Goal: Check status: Check status

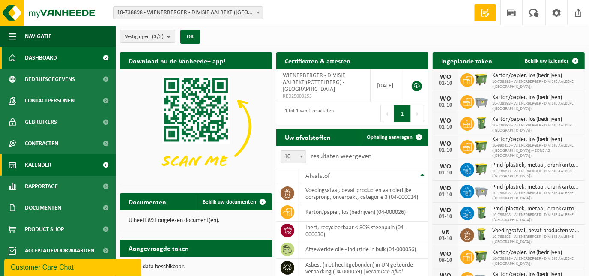
click at [54, 164] on link "Kalender" at bounding box center [58, 164] width 116 height 21
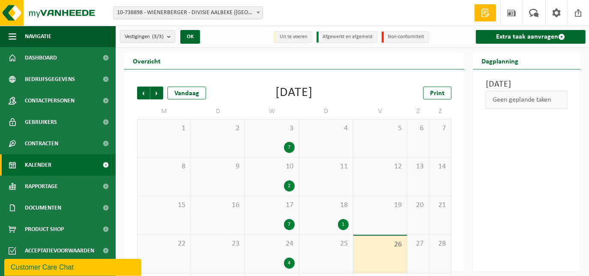
click at [208, 219] on div "16" at bounding box center [218, 215] width 54 height 38
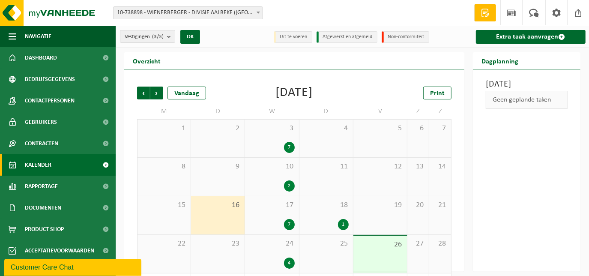
click at [343, 223] on div "1" at bounding box center [343, 224] width 11 height 11
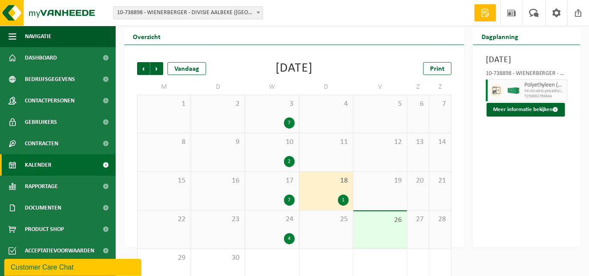
scroll to position [45, 0]
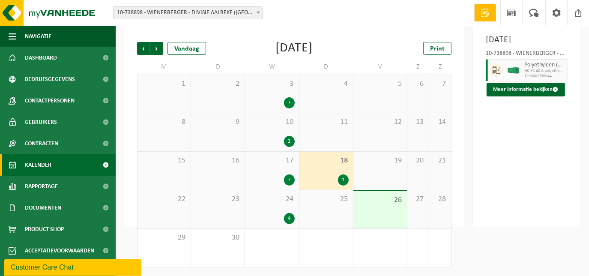
click at [224, 179] on div "16" at bounding box center [218, 171] width 54 height 38
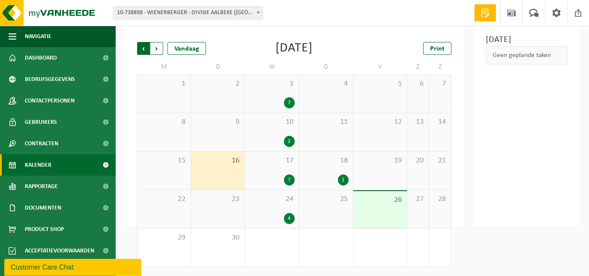
click at [155, 48] on span "Volgende" at bounding box center [156, 48] width 13 height 13
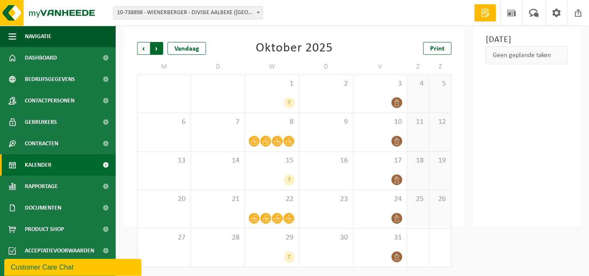
click at [145, 49] on span "Vorige" at bounding box center [143, 48] width 13 height 13
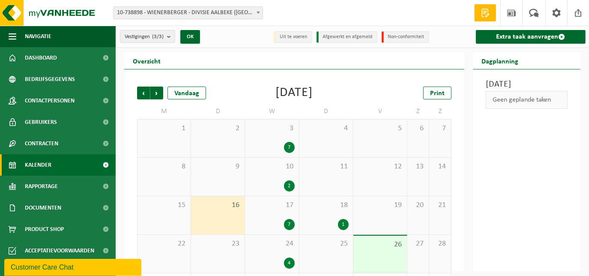
scroll to position [39, 0]
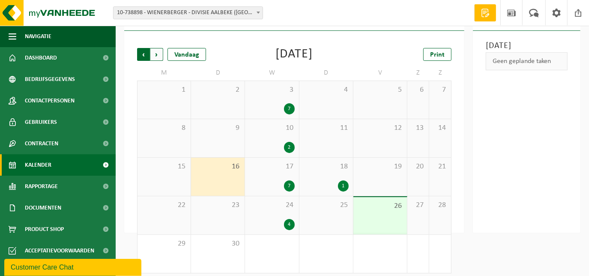
click at [159, 53] on span "Volgende" at bounding box center [156, 54] width 13 height 13
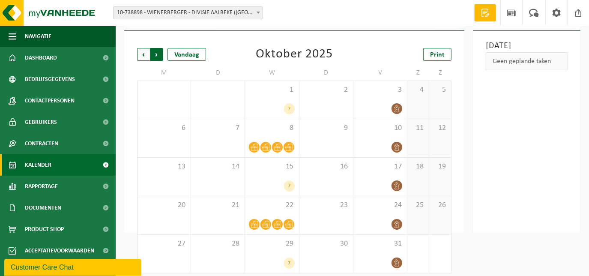
click at [144, 54] on span "Vorige" at bounding box center [143, 54] width 13 height 13
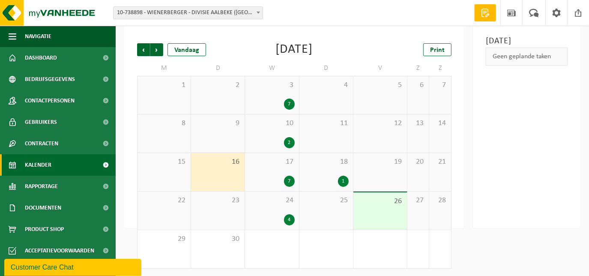
scroll to position [45, 0]
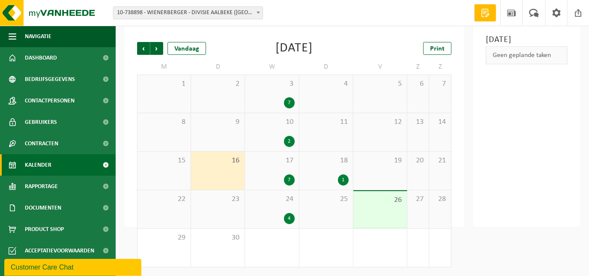
click at [259, 12] on b at bounding box center [257, 13] width 3 height 2
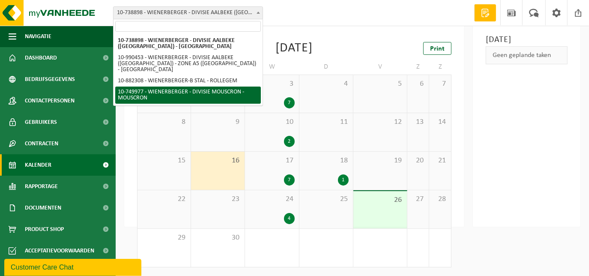
select select "29119"
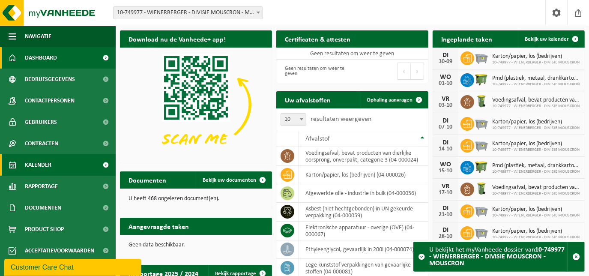
click at [44, 164] on span "Kalender" at bounding box center [38, 164] width 27 height 21
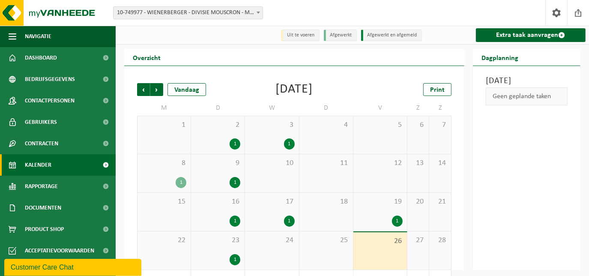
click at [396, 221] on div "1" at bounding box center [397, 220] width 11 height 11
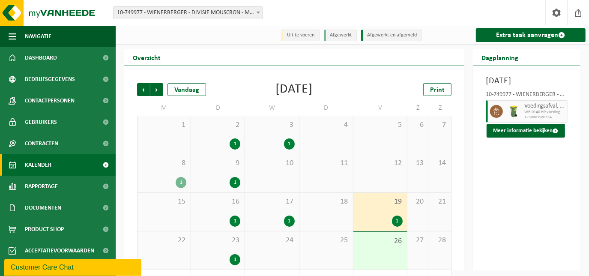
click at [331, 223] on div "18" at bounding box center [326, 212] width 54 height 38
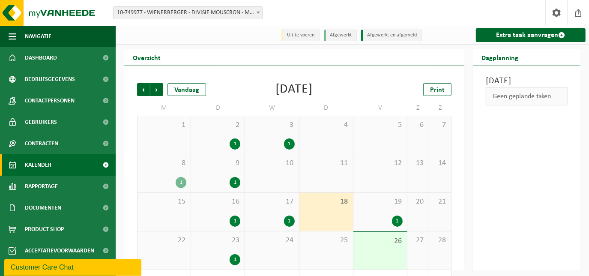
click at [257, 10] on span at bounding box center [258, 12] width 9 height 11
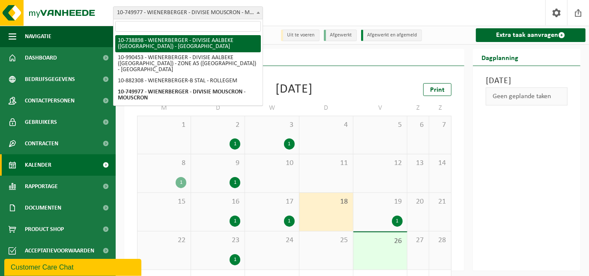
select select "18108"
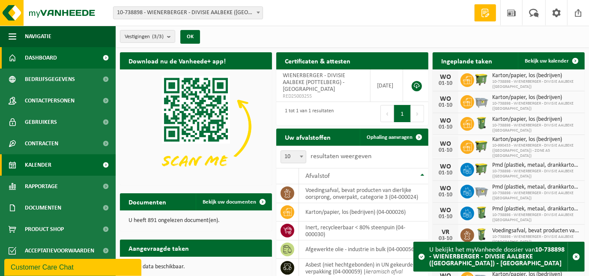
click at [60, 163] on link "Kalender" at bounding box center [58, 164] width 116 height 21
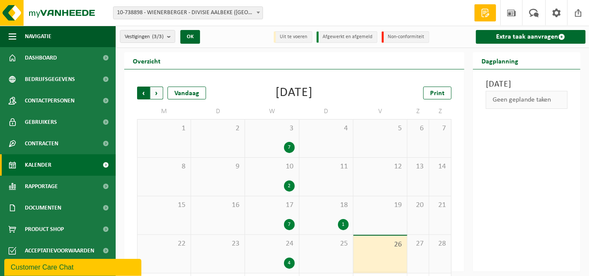
click at [156, 92] on span "Volgende" at bounding box center [156, 92] width 13 height 13
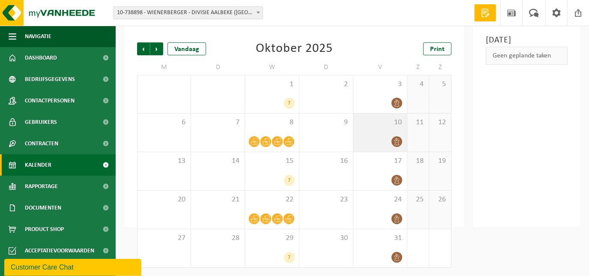
scroll to position [45, 0]
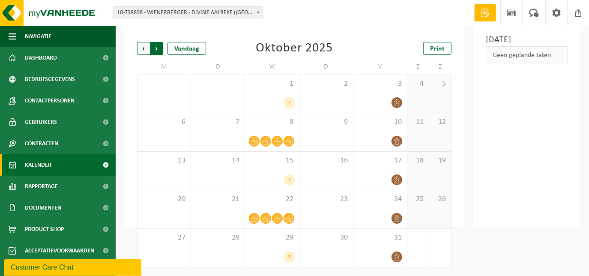
click at [140, 47] on span "Vorige" at bounding box center [143, 48] width 13 height 13
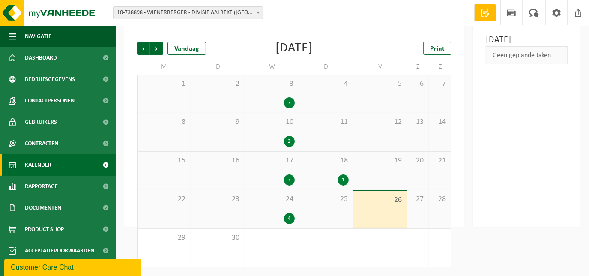
click at [342, 179] on div "1" at bounding box center [343, 179] width 11 height 11
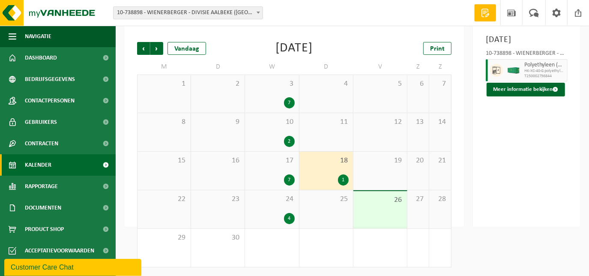
click at [289, 218] on div "4" at bounding box center [289, 218] width 11 height 11
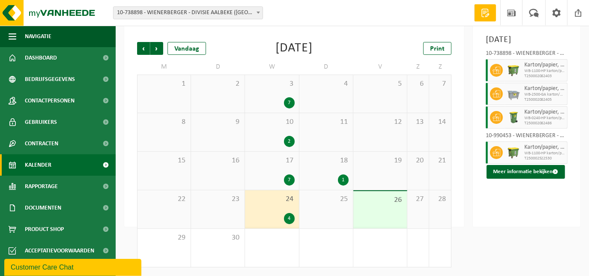
click at [343, 178] on div "1" at bounding box center [343, 179] width 11 height 11
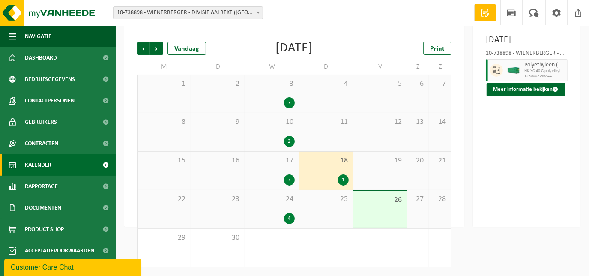
click at [313, 210] on div "25" at bounding box center [326, 209] width 54 height 38
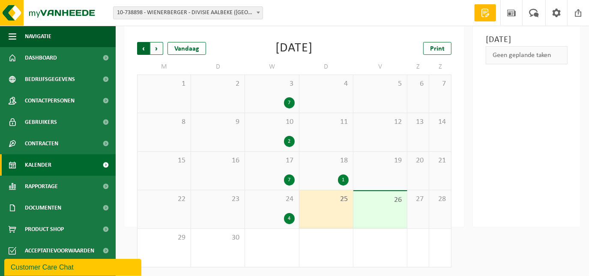
click at [157, 48] on span "Volgende" at bounding box center [156, 48] width 13 height 13
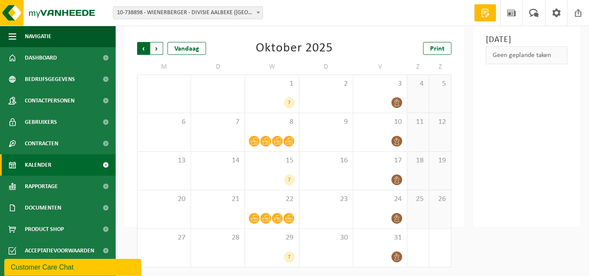
click at [156, 48] on span "Volgende" at bounding box center [156, 48] width 13 height 13
click at [144, 49] on span "Vorige" at bounding box center [143, 48] width 13 height 13
click at [158, 48] on span "Volgende" at bounding box center [156, 48] width 13 height 13
click at [143, 47] on span "Vorige" at bounding box center [143, 48] width 13 height 13
click at [399, 140] on icon at bounding box center [396, 140] width 5 height 7
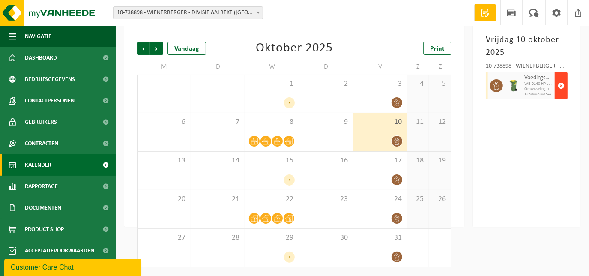
click at [560, 85] on span "button" at bounding box center [560, 85] width 7 height 17
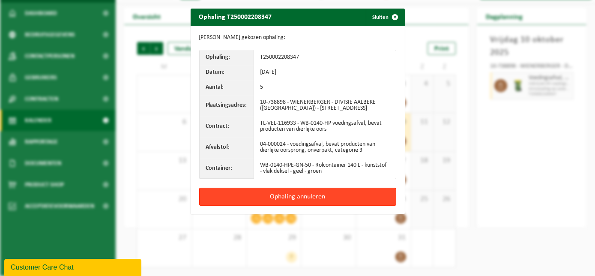
click at [275, 201] on button "Ophaling annuleren" at bounding box center [297, 197] width 197 height 18
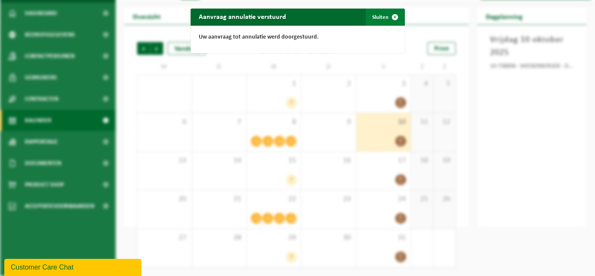
click at [379, 17] on button "Sluiten" at bounding box center [385, 17] width 38 height 17
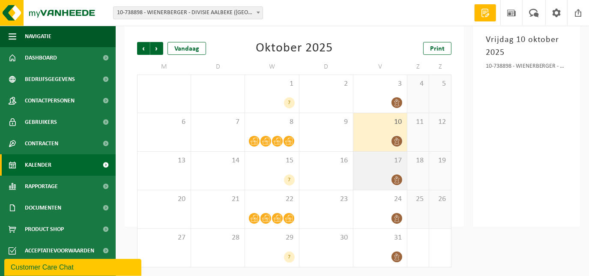
click at [397, 180] on icon at bounding box center [396, 179] width 7 height 7
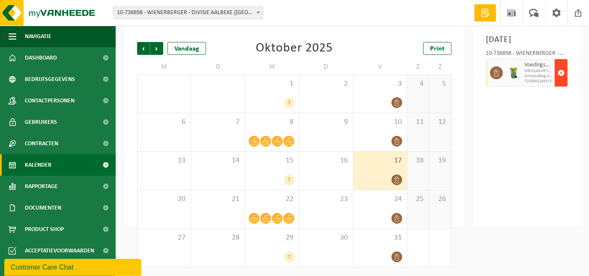
click at [560, 81] on span "button" at bounding box center [560, 72] width 7 height 17
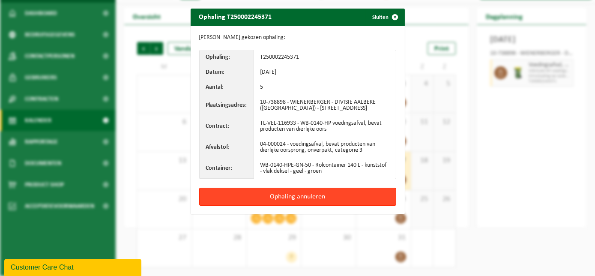
click at [313, 203] on button "Ophaling annuleren" at bounding box center [297, 197] width 197 height 18
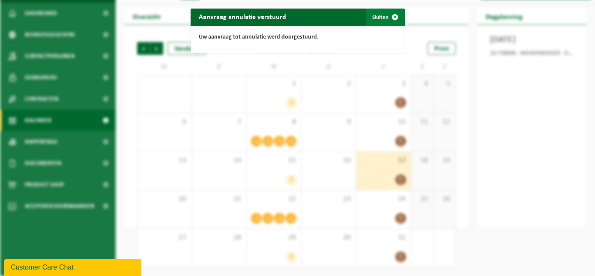
click at [387, 18] on span "button" at bounding box center [395, 17] width 17 height 17
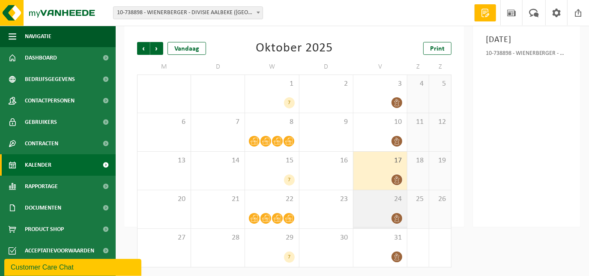
click at [395, 219] on icon at bounding box center [396, 217] width 7 height 7
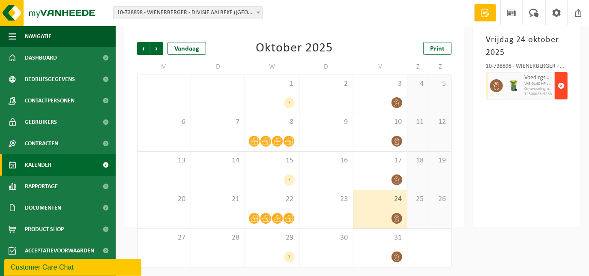
click at [560, 86] on span "button" at bounding box center [560, 85] width 7 height 17
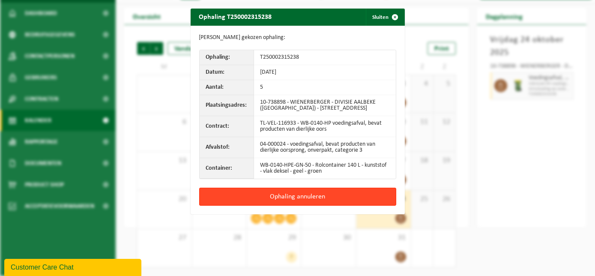
click at [297, 202] on button "Ophaling annuleren" at bounding box center [297, 197] width 197 height 18
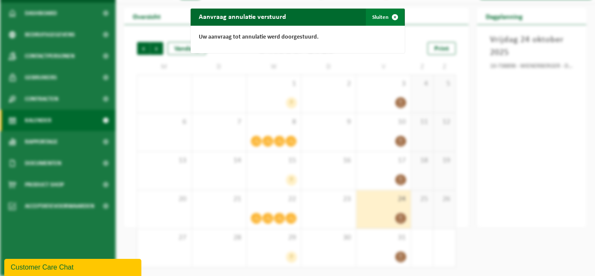
click at [377, 19] on button "Sluiten" at bounding box center [385, 17] width 38 height 17
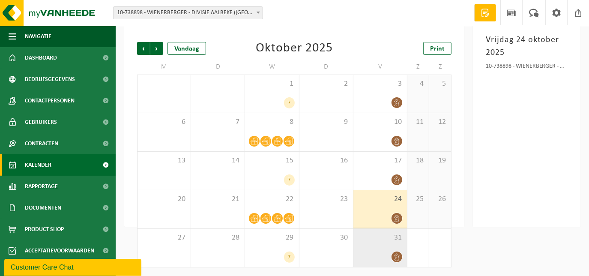
click at [395, 254] on icon at bounding box center [396, 256] width 7 height 7
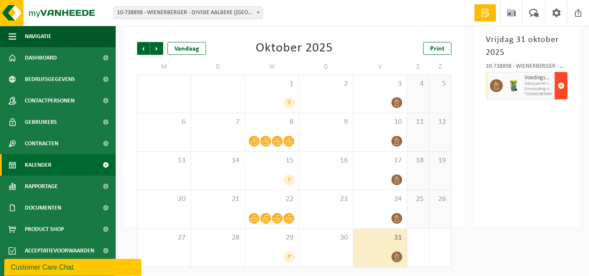
click at [560, 85] on span "button" at bounding box center [560, 85] width 7 height 17
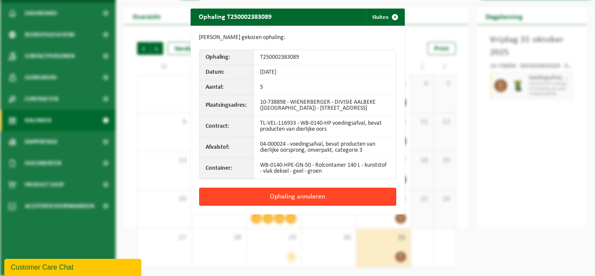
click at [322, 198] on button "Ophaling annuleren" at bounding box center [297, 197] width 197 height 18
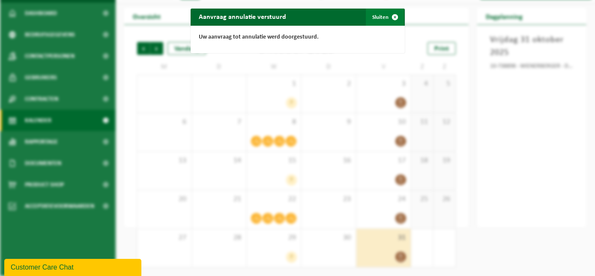
click at [382, 17] on button "Sluiten" at bounding box center [385, 17] width 38 height 17
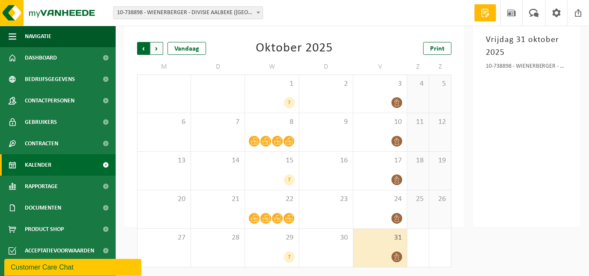
click at [158, 48] on span "Volgende" at bounding box center [156, 48] width 13 height 13
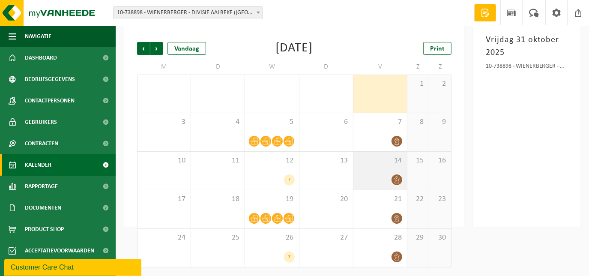
click at [394, 178] on icon at bounding box center [396, 179] width 7 height 7
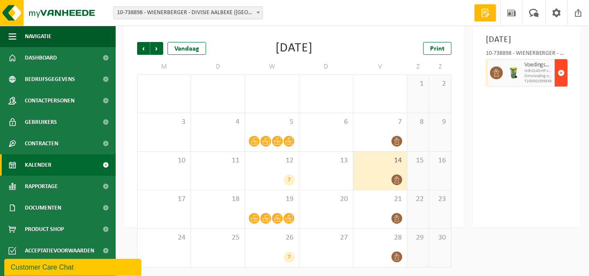
click at [560, 81] on span "button" at bounding box center [560, 72] width 7 height 17
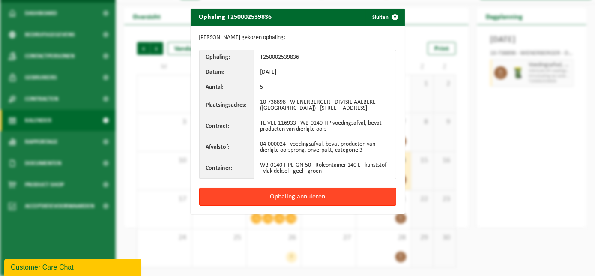
click at [295, 202] on button "Ophaling annuleren" at bounding box center [297, 197] width 197 height 18
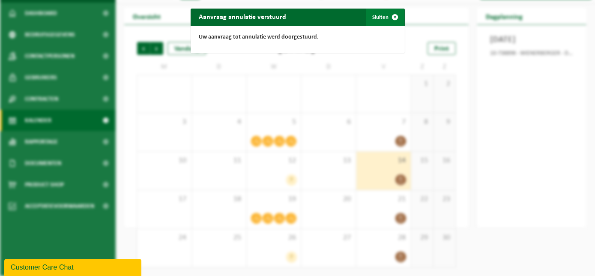
click at [387, 16] on span "button" at bounding box center [395, 17] width 17 height 17
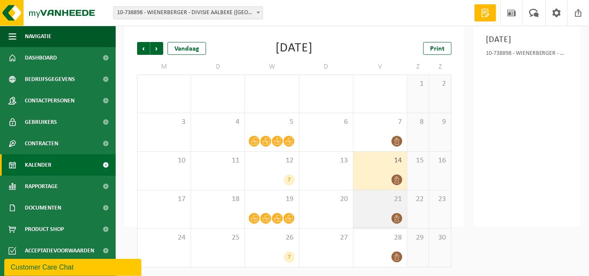
click at [396, 219] on icon at bounding box center [396, 217] width 7 height 7
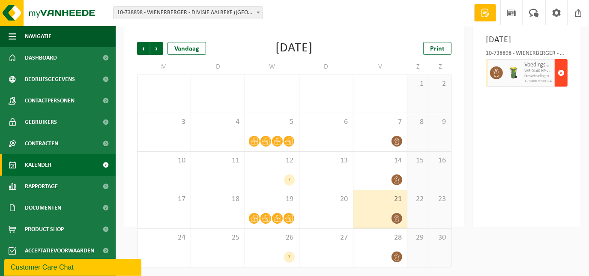
click at [562, 81] on span "button" at bounding box center [560, 72] width 7 height 17
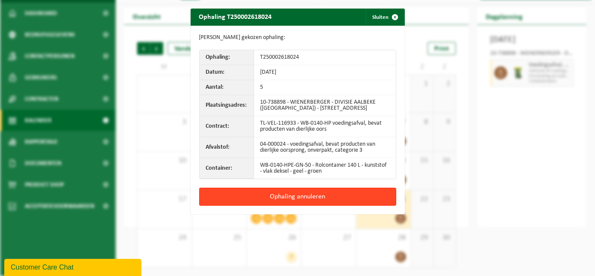
click at [288, 202] on button "Ophaling annuleren" at bounding box center [297, 197] width 197 height 18
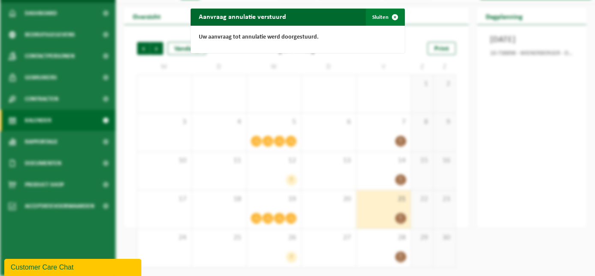
click at [377, 14] on button "Sluiten" at bounding box center [385, 17] width 38 height 17
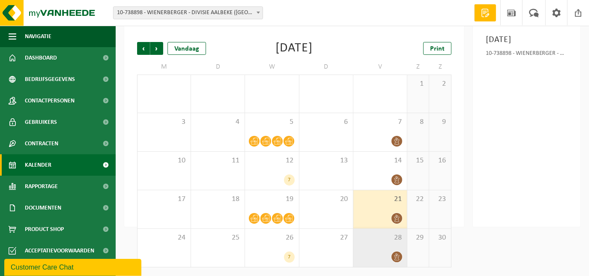
click at [397, 256] on icon at bounding box center [396, 256] width 7 height 7
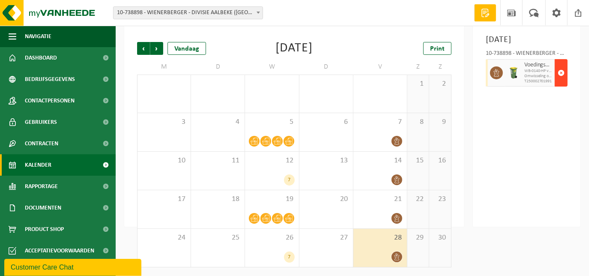
click at [559, 81] on span "button" at bounding box center [560, 72] width 7 height 17
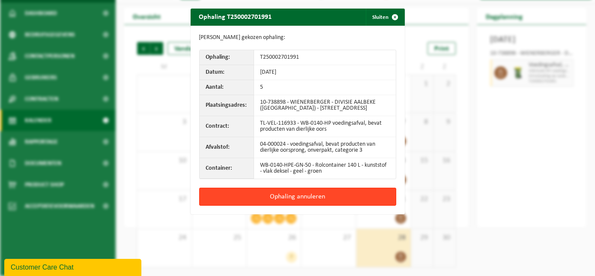
click at [303, 201] on button "Ophaling annuleren" at bounding box center [297, 197] width 197 height 18
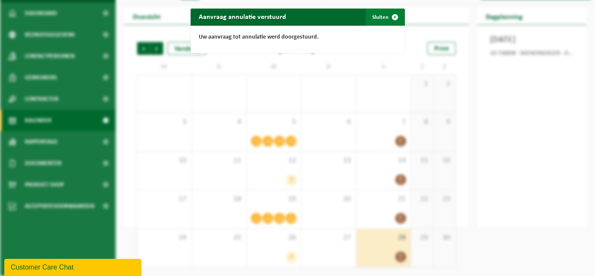
click at [374, 17] on button "Sluiten" at bounding box center [385, 17] width 38 height 17
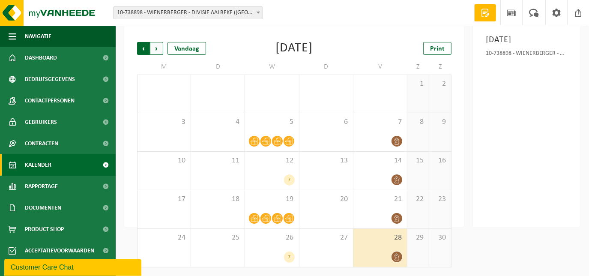
click at [158, 46] on span "Volgende" at bounding box center [156, 48] width 13 height 13
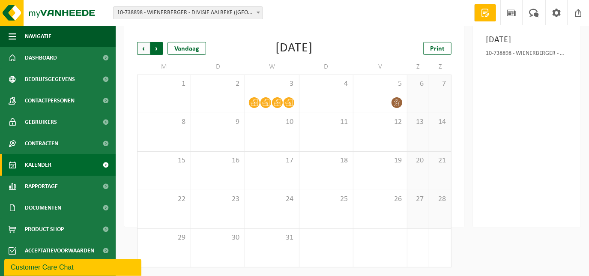
click at [142, 48] on span "Vorige" at bounding box center [143, 48] width 13 height 13
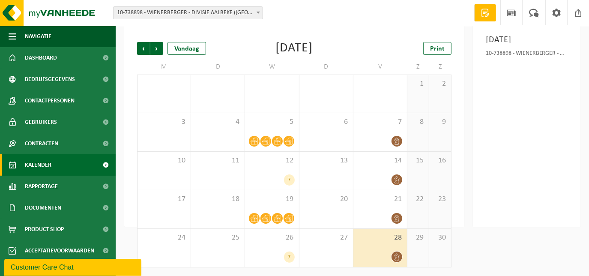
click at [258, 12] on b at bounding box center [257, 13] width 3 height 2
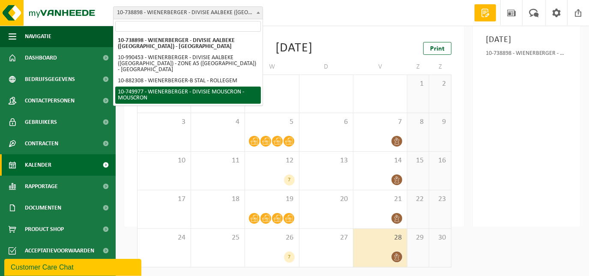
drag, startPoint x: 219, startPoint y: 84, endPoint x: 218, endPoint y: 92, distance: 7.8
select select "29119"
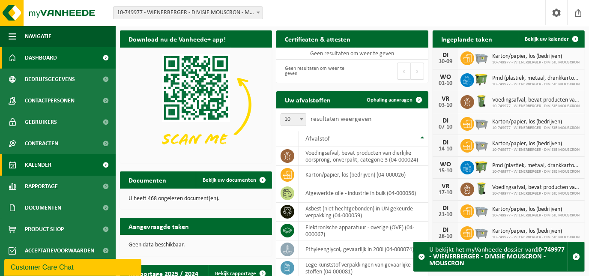
drag, startPoint x: 58, startPoint y: 165, endPoint x: 75, endPoint y: 161, distance: 17.2
click at [58, 165] on link "Kalender" at bounding box center [58, 164] width 116 height 21
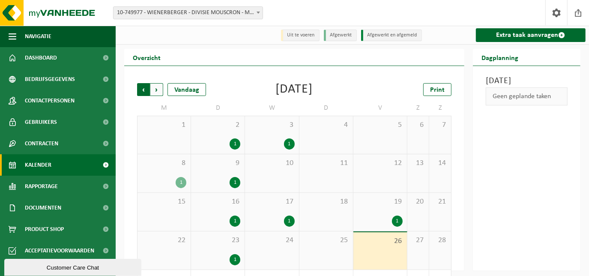
click at [156, 89] on span "Volgende" at bounding box center [156, 89] width 13 height 13
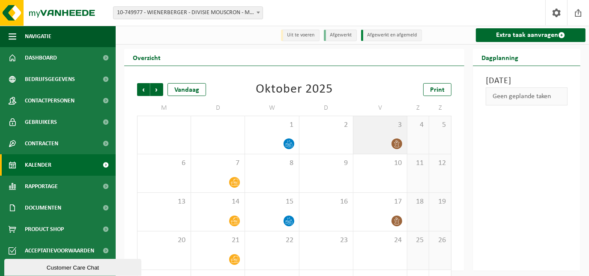
click at [396, 143] on icon at bounding box center [396, 143] width 7 height 7
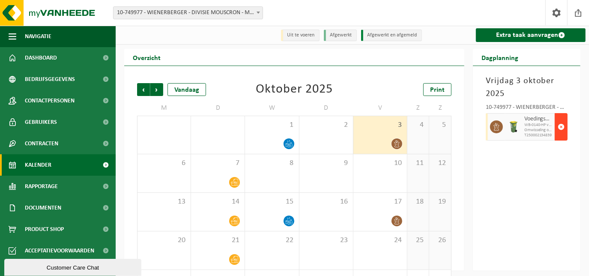
click at [564, 129] on span "button" at bounding box center [560, 126] width 7 height 17
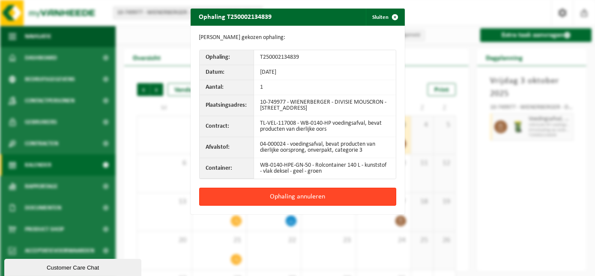
click at [303, 194] on button "Ophaling annuleren" at bounding box center [297, 197] width 197 height 18
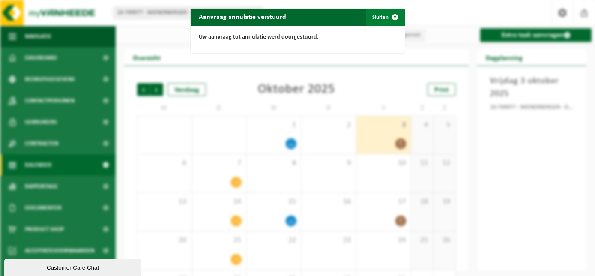
click at [375, 17] on button "Sluiten" at bounding box center [385, 17] width 38 height 17
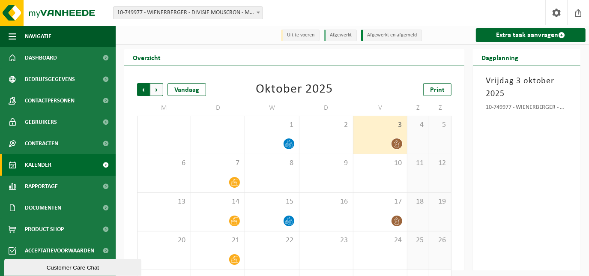
click at [158, 88] on span "Volgende" at bounding box center [156, 89] width 13 height 13
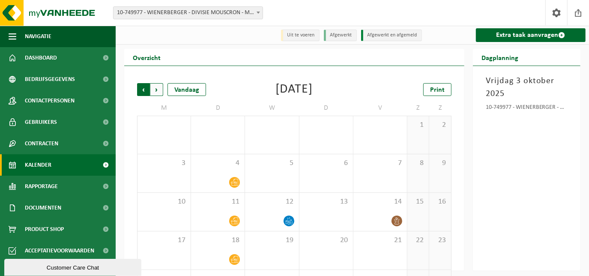
click at [154, 89] on span "Volgende" at bounding box center [156, 89] width 13 height 13
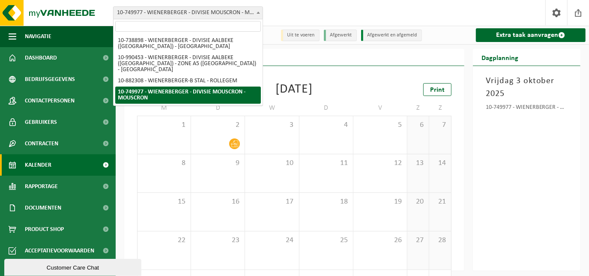
click at [259, 12] on b at bounding box center [257, 13] width 3 height 2
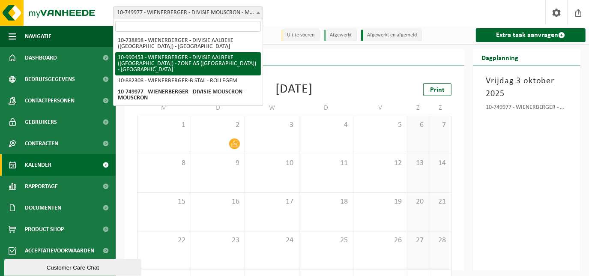
select select "169129"
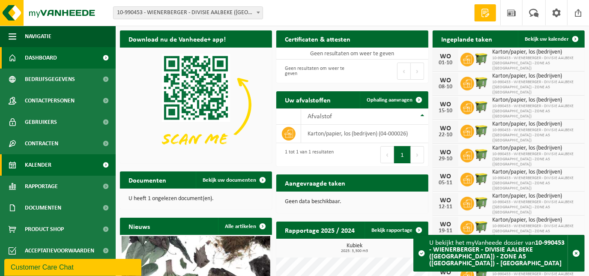
click at [45, 164] on span "Kalender" at bounding box center [38, 164] width 27 height 21
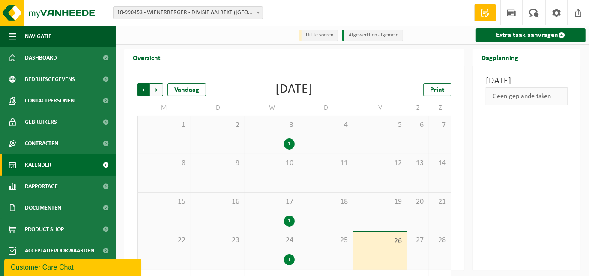
click at [157, 88] on span "Volgende" at bounding box center [156, 89] width 13 height 13
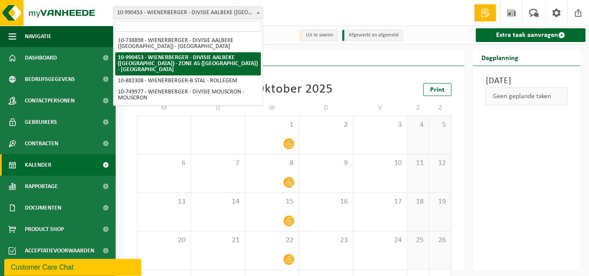
click at [237, 15] on span "10-990453 - WIENERBERGER - DIVISIE AALBEKE ([GEOGRAPHIC_DATA]) - ZONE A5 ([GEOG…" at bounding box center [187, 13] width 149 height 12
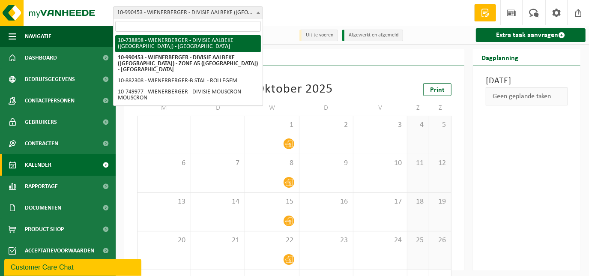
select select "18108"
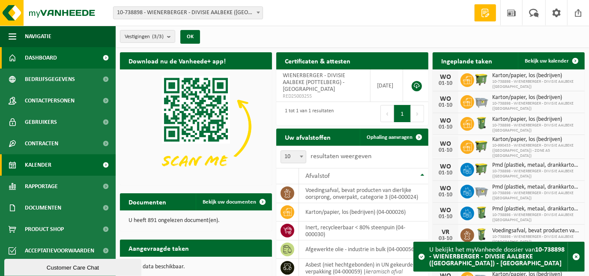
click at [54, 166] on link "Kalender" at bounding box center [58, 164] width 116 height 21
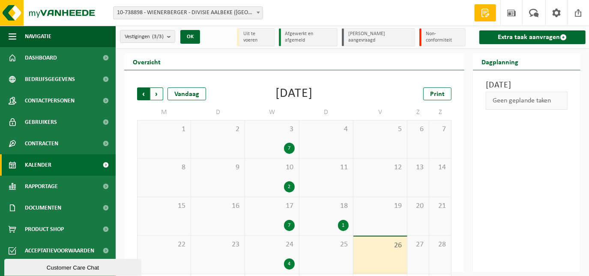
click at [159, 92] on span "Volgende" at bounding box center [156, 93] width 13 height 13
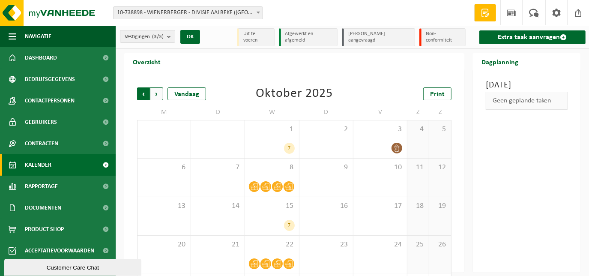
click at [158, 94] on span "Volgende" at bounding box center [156, 93] width 13 height 13
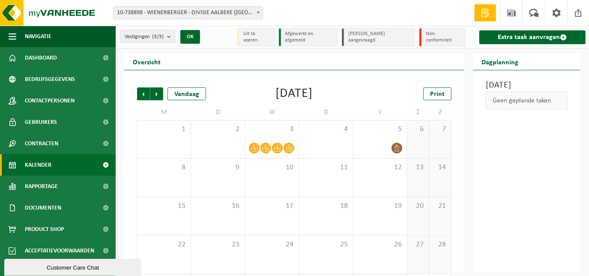
click at [158, 94] on span "Volgende" at bounding box center [156, 93] width 13 height 13
click at [146, 93] on span "Vorige" at bounding box center [143, 93] width 13 height 13
click at [208, 11] on span "10-738898 - WIENERBERGER - DIVISIE AALBEKE ([GEOGRAPHIC_DATA]) - [GEOGRAPHIC_DA…" at bounding box center [187, 13] width 149 height 12
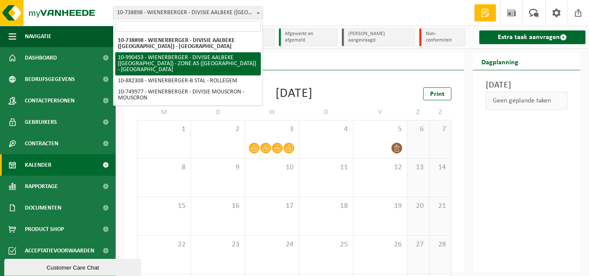
select select "169129"
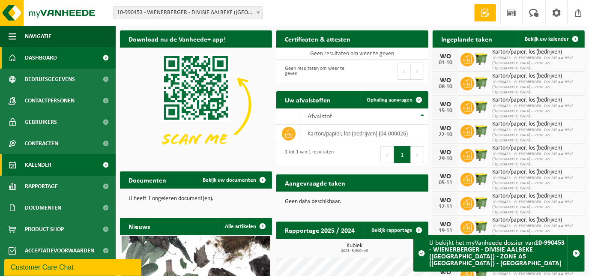
click at [37, 162] on span "Kalender" at bounding box center [38, 164] width 27 height 21
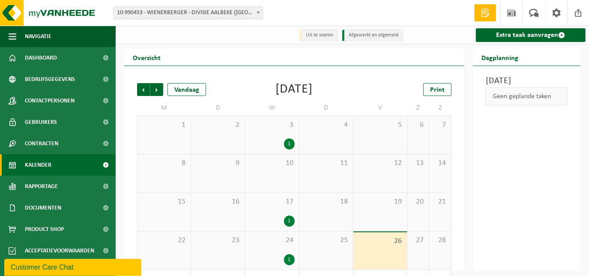
click at [288, 146] on div "1" at bounding box center [289, 143] width 11 height 11
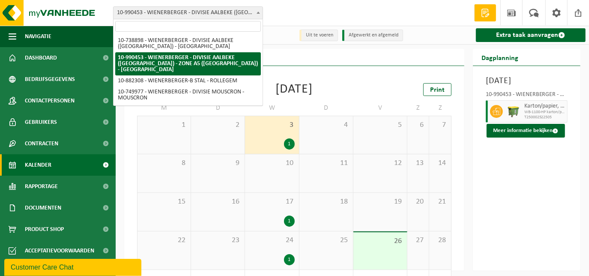
click at [217, 11] on span "10-990453 - WIENERBERGER - DIVISIE AALBEKE ([GEOGRAPHIC_DATA]) - ZONE A5 ([GEOG…" at bounding box center [187, 13] width 149 height 12
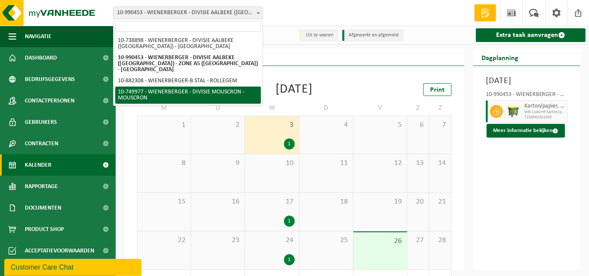
select select "29119"
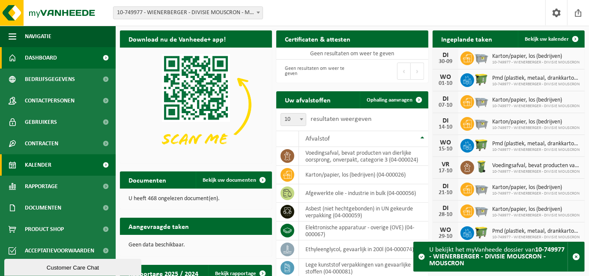
click at [64, 167] on link "Kalender" at bounding box center [58, 164] width 116 height 21
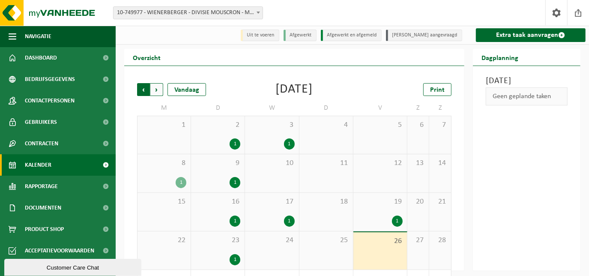
click at [159, 88] on span "Volgende" at bounding box center [156, 89] width 13 height 13
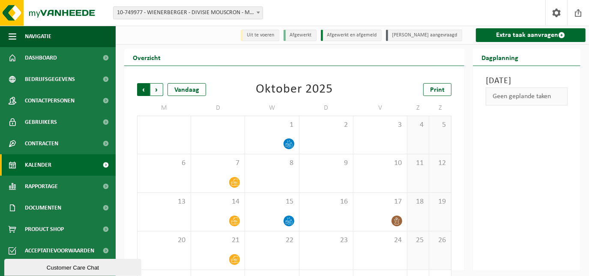
click at [160, 88] on span "Volgende" at bounding box center [156, 89] width 13 height 13
